Goal: Find specific page/section: Find specific page/section

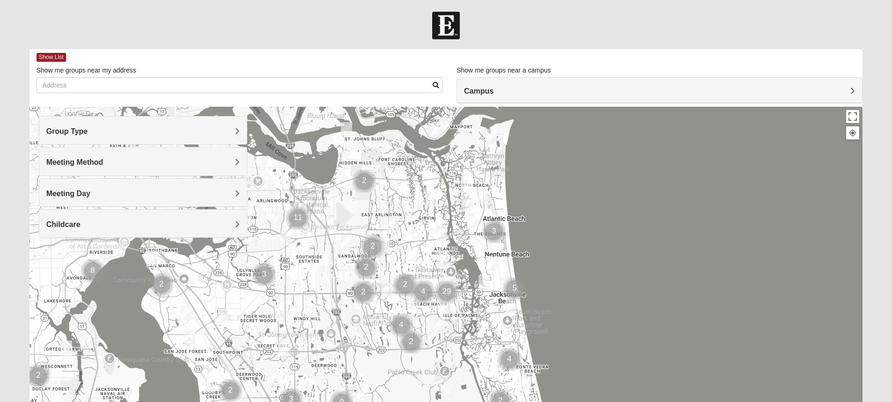
click at [88, 135] on span "Group Type" at bounding box center [67, 131] width 42 height 8
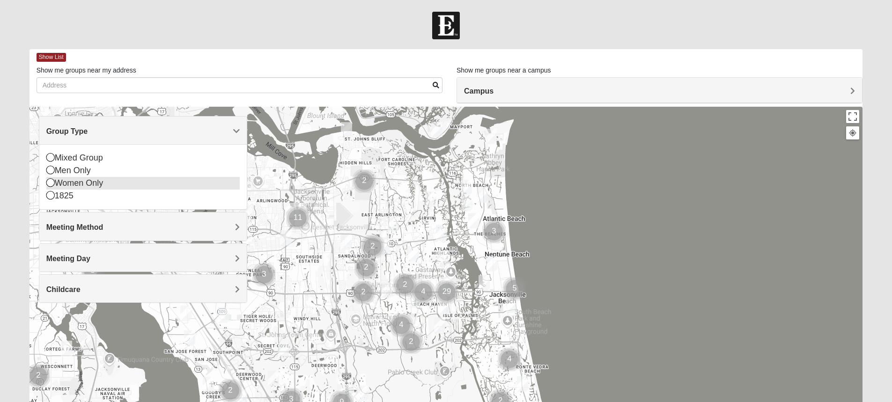
click at [105, 182] on div "Women Only" at bounding box center [142, 183] width 193 height 13
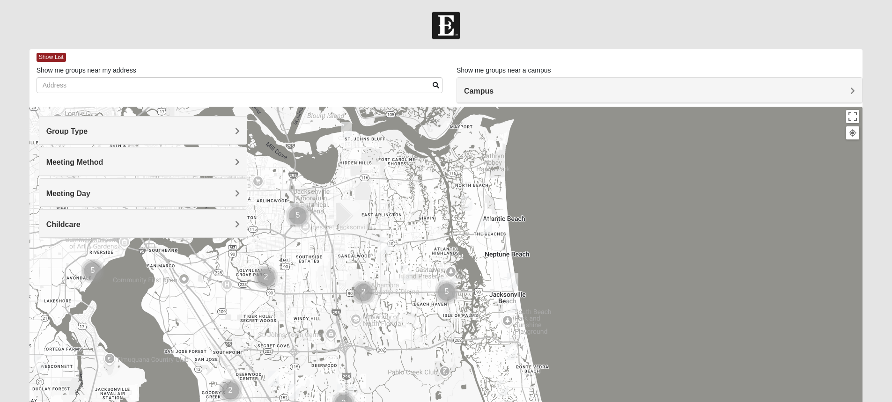
click at [104, 166] on span "Meeting Method" at bounding box center [74, 162] width 57 height 8
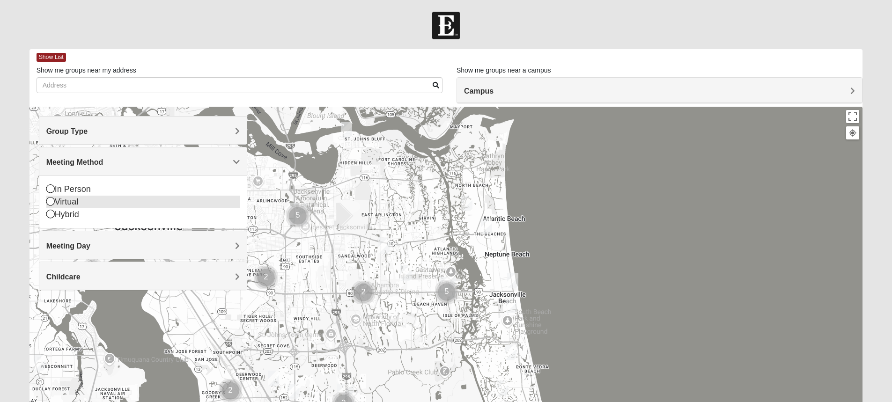
click at [76, 205] on div "Virtual" at bounding box center [142, 202] width 193 height 13
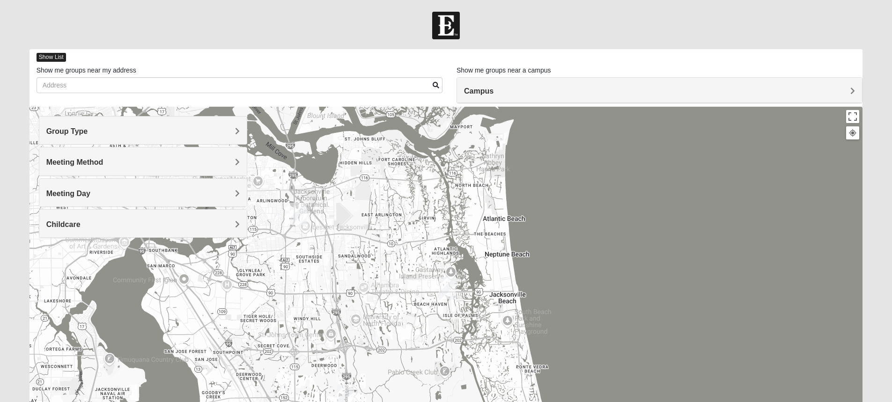
click at [57, 57] on span "Show List" at bounding box center [52, 57] width 30 height 9
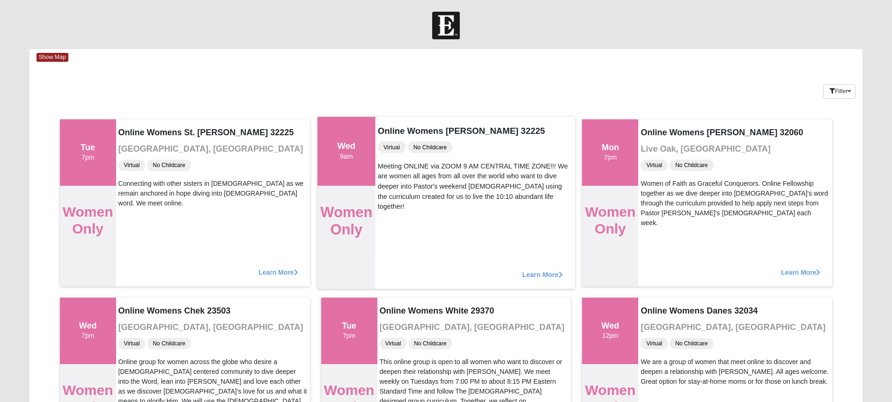
click at [526, 270] on span "Learn More" at bounding box center [542, 270] width 41 height 0
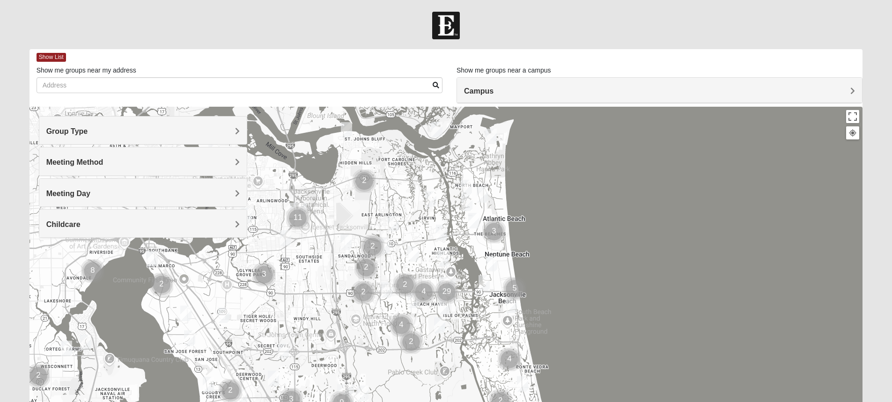
click at [88, 131] on span "Group Type" at bounding box center [67, 131] width 42 height 8
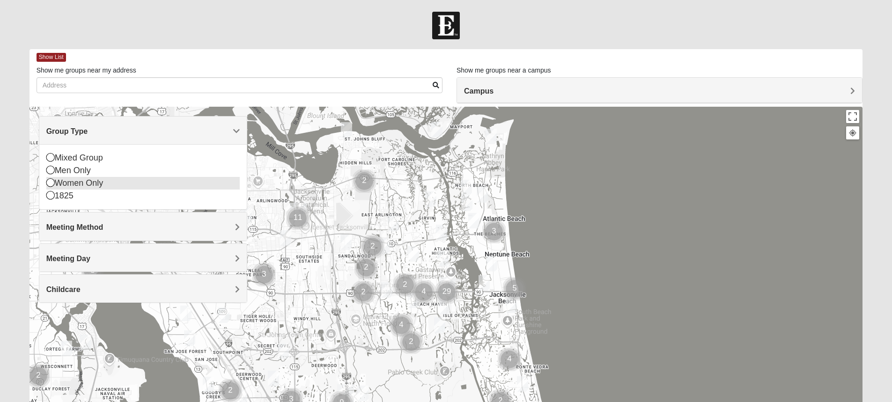
click at [48, 185] on icon at bounding box center [50, 182] width 8 height 8
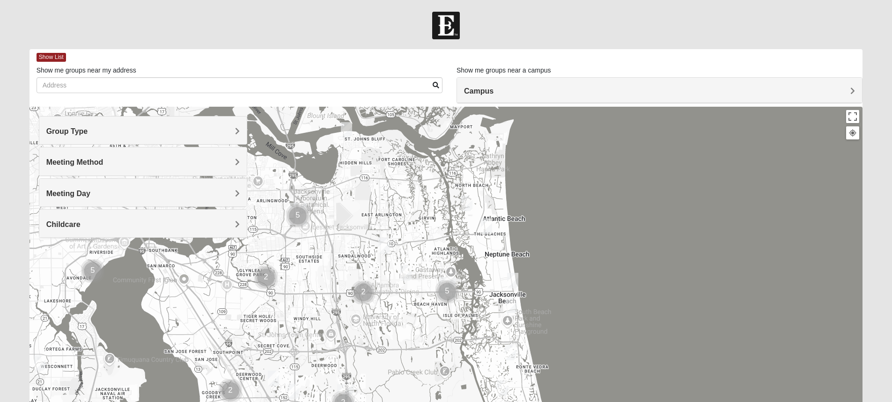
click at [104, 163] on span "Meeting Method" at bounding box center [74, 162] width 57 height 8
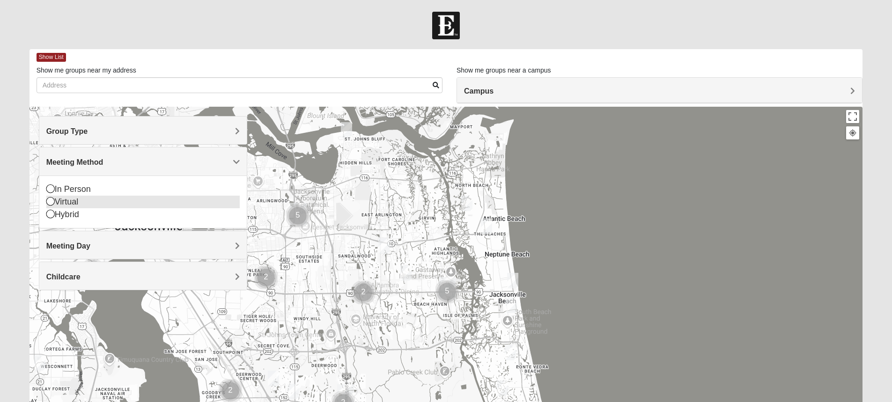
click at [50, 201] on icon at bounding box center [50, 201] width 8 height 8
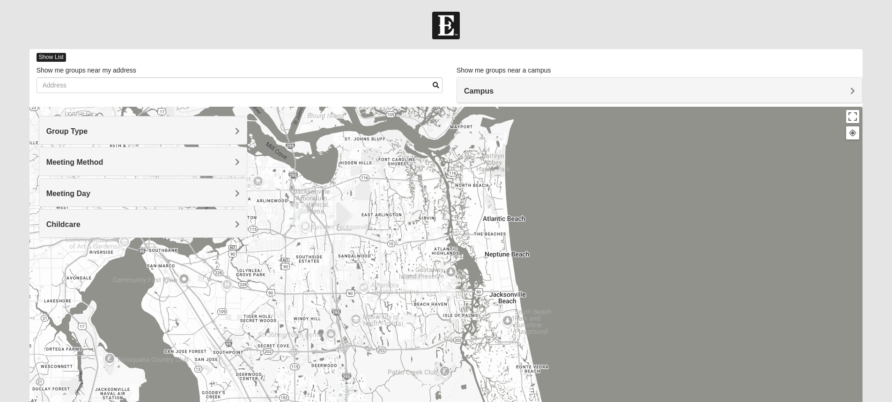
click at [45, 58] on span "Show List" at bounding box center [52, 57] width 30 height 9
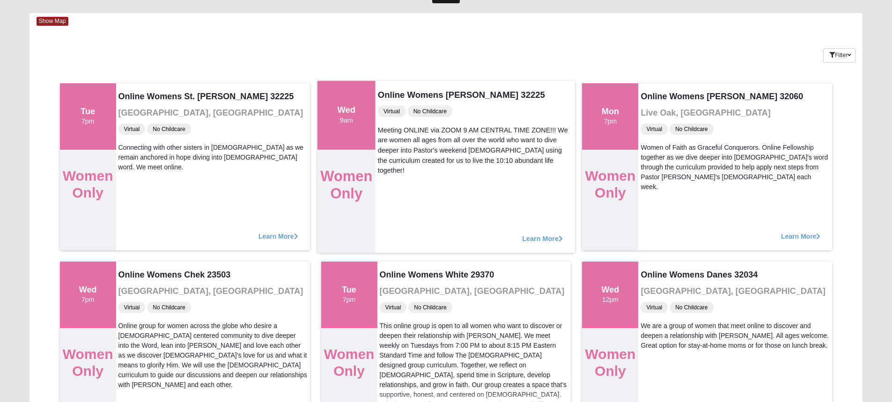
scroll to position [47, 0]
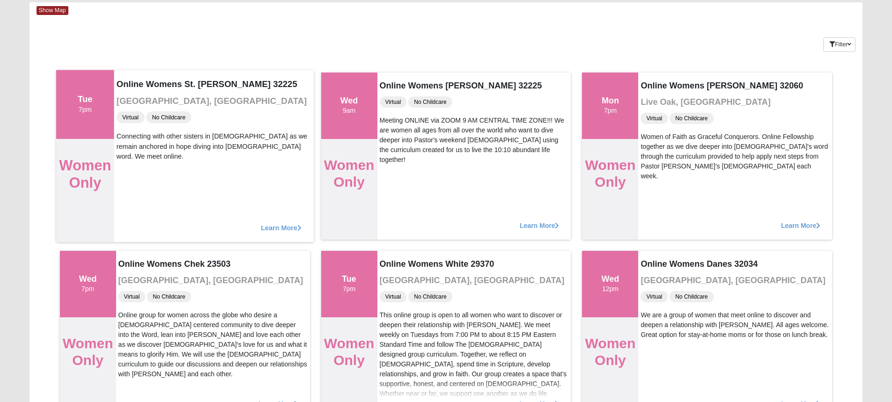
click at [270, 223] on span "Learn More" at bounding box center [281, 223] width 41 height 0
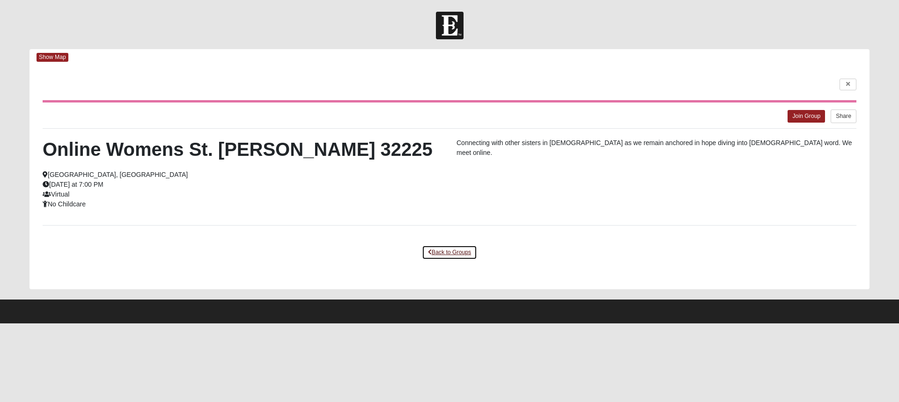
click at [453, 252] on link "Back to Groups" at bounding box center [449, 252] width 55 height 15
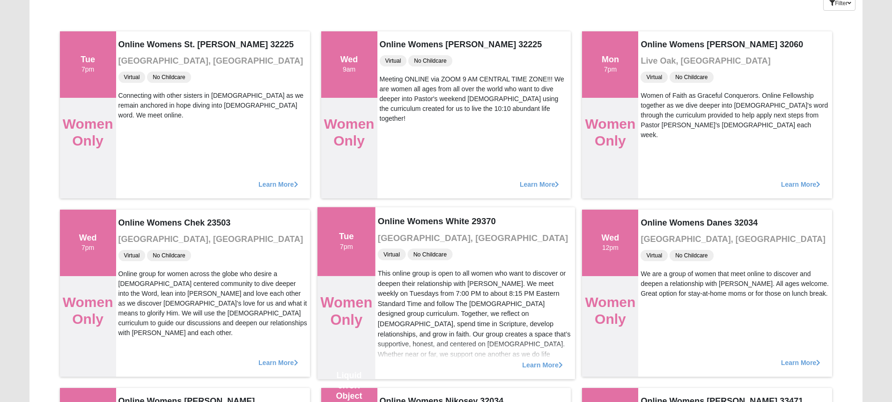
scroll to position [47, 0]
